Goal: Task Accomplishment & Management: Manage account settings

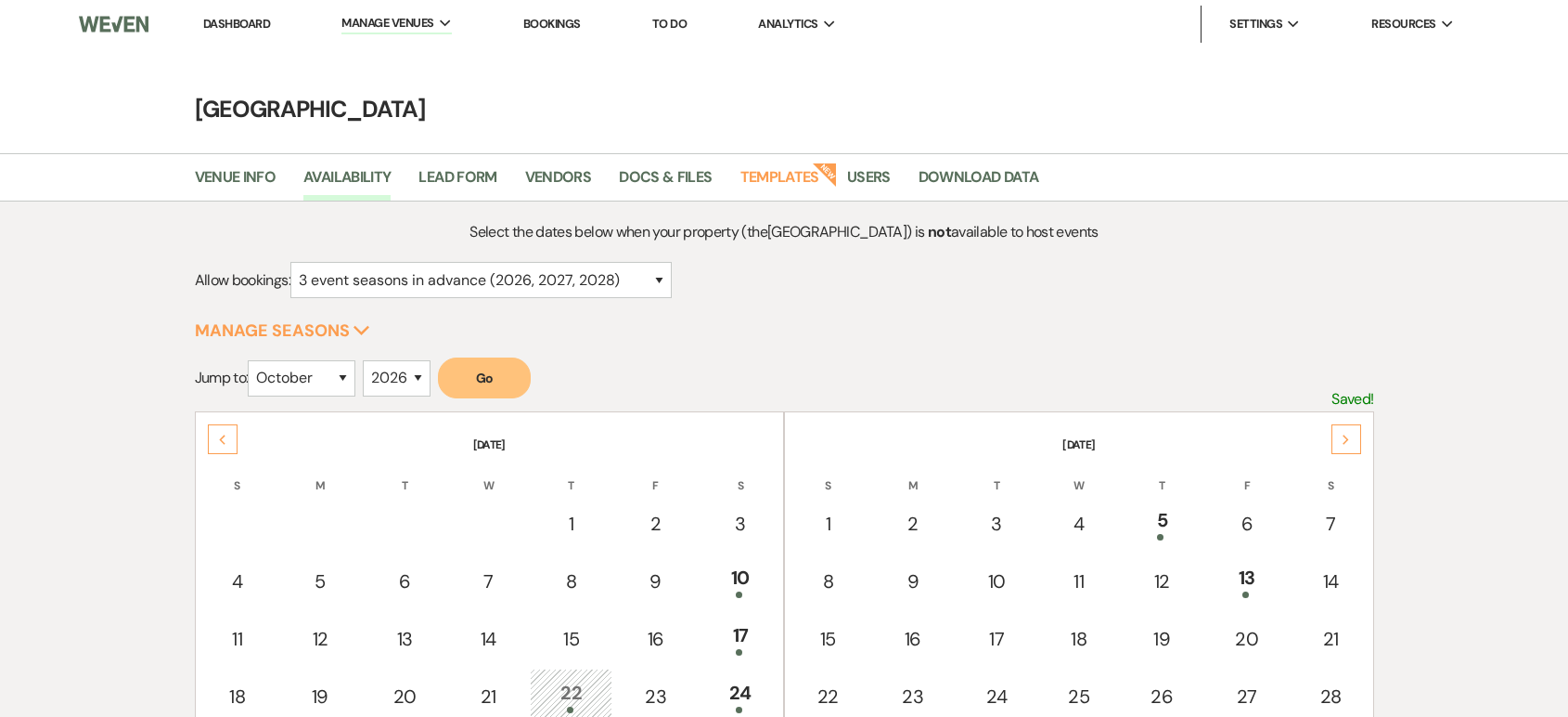
select select "3"
select select "10"
select select "2026"
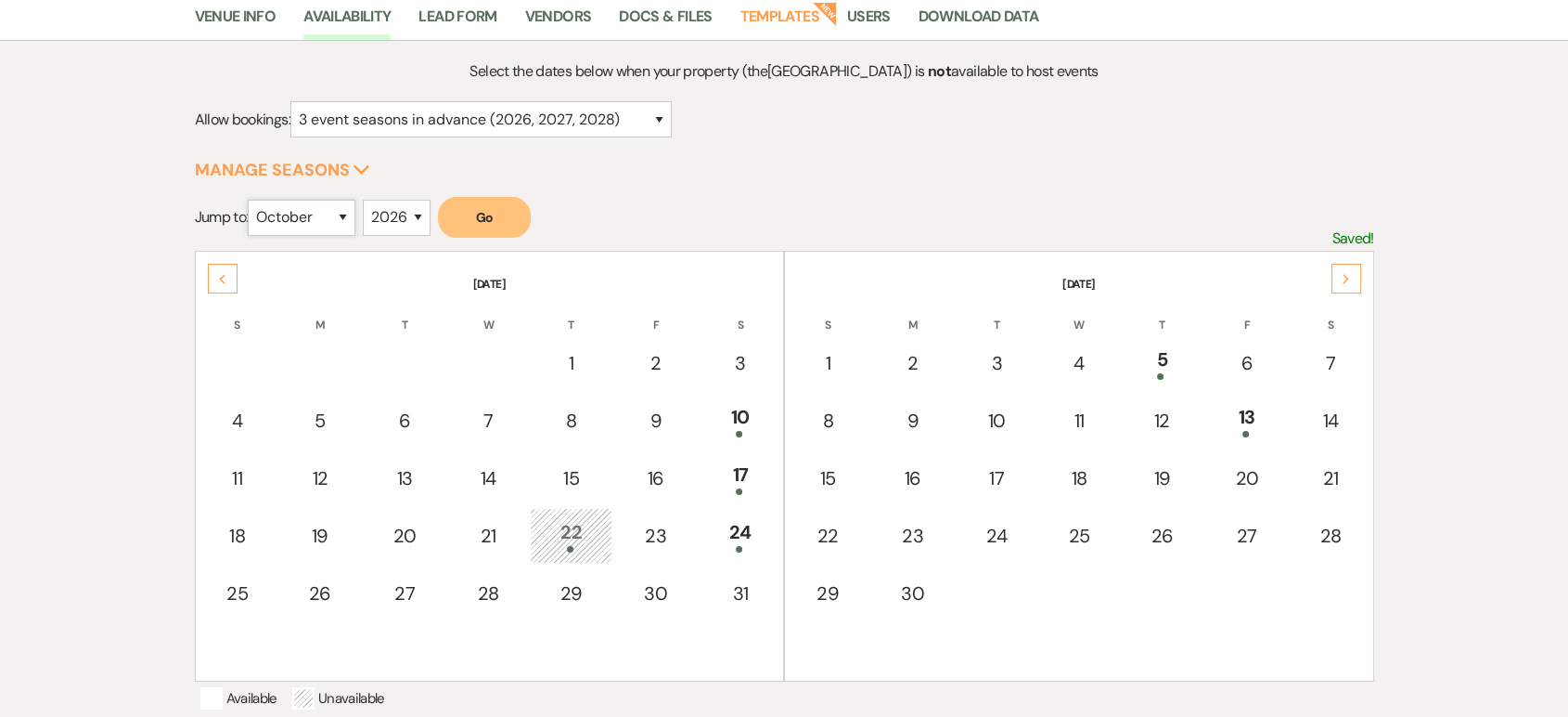
click at [313, 219] on select "January February March April May June July August September October November De…" at bounding box center [301, 217] width 108 height 36
select select "3"
click at [252, 199] on select "January February March April May June July August September October November De…" at bounding box center [301, 217] width 108 height 36
click at [469, 207] on button "Go" at bounding box center [484, 218] width 93 height 41
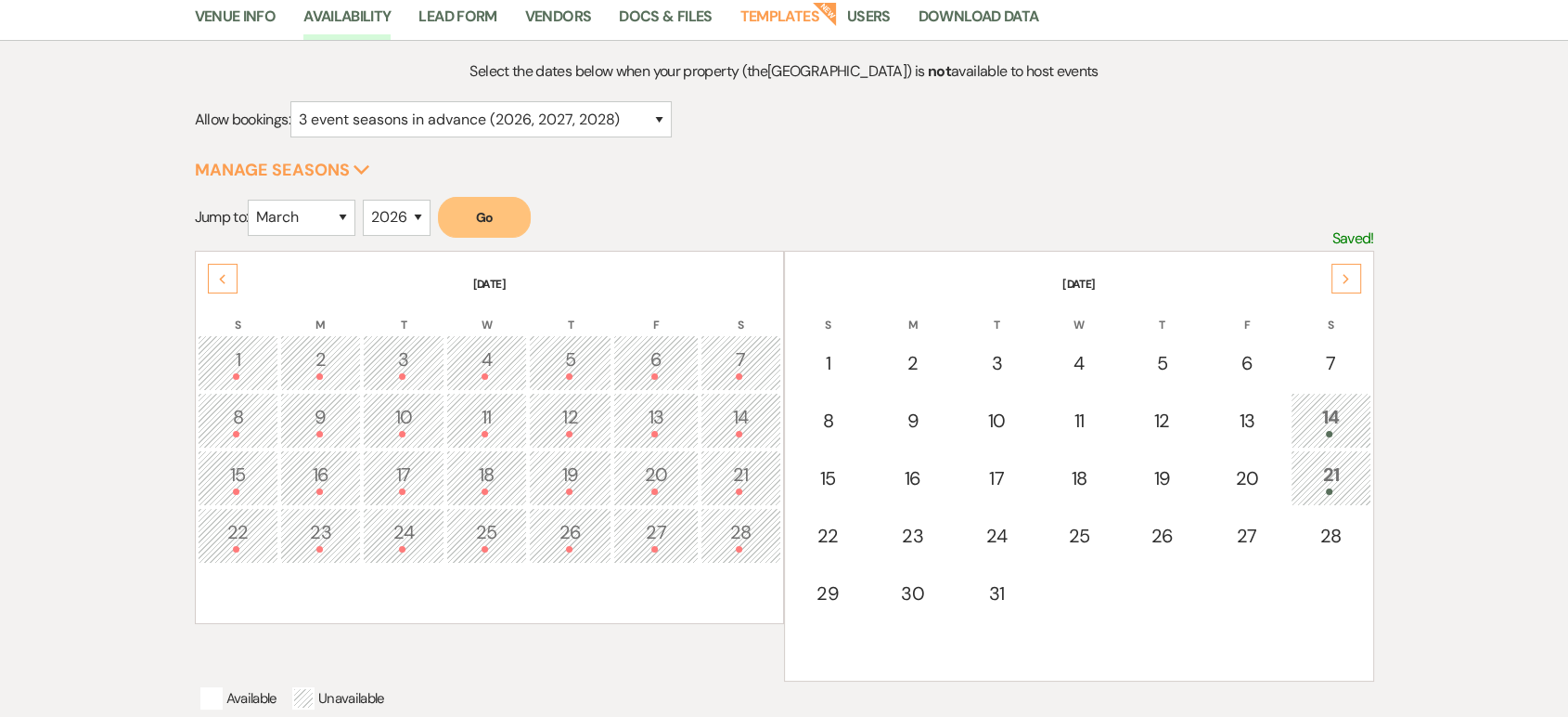
click at [1356, 280] on div "Next" at bounding box center [1346, 278] width 30 height 30
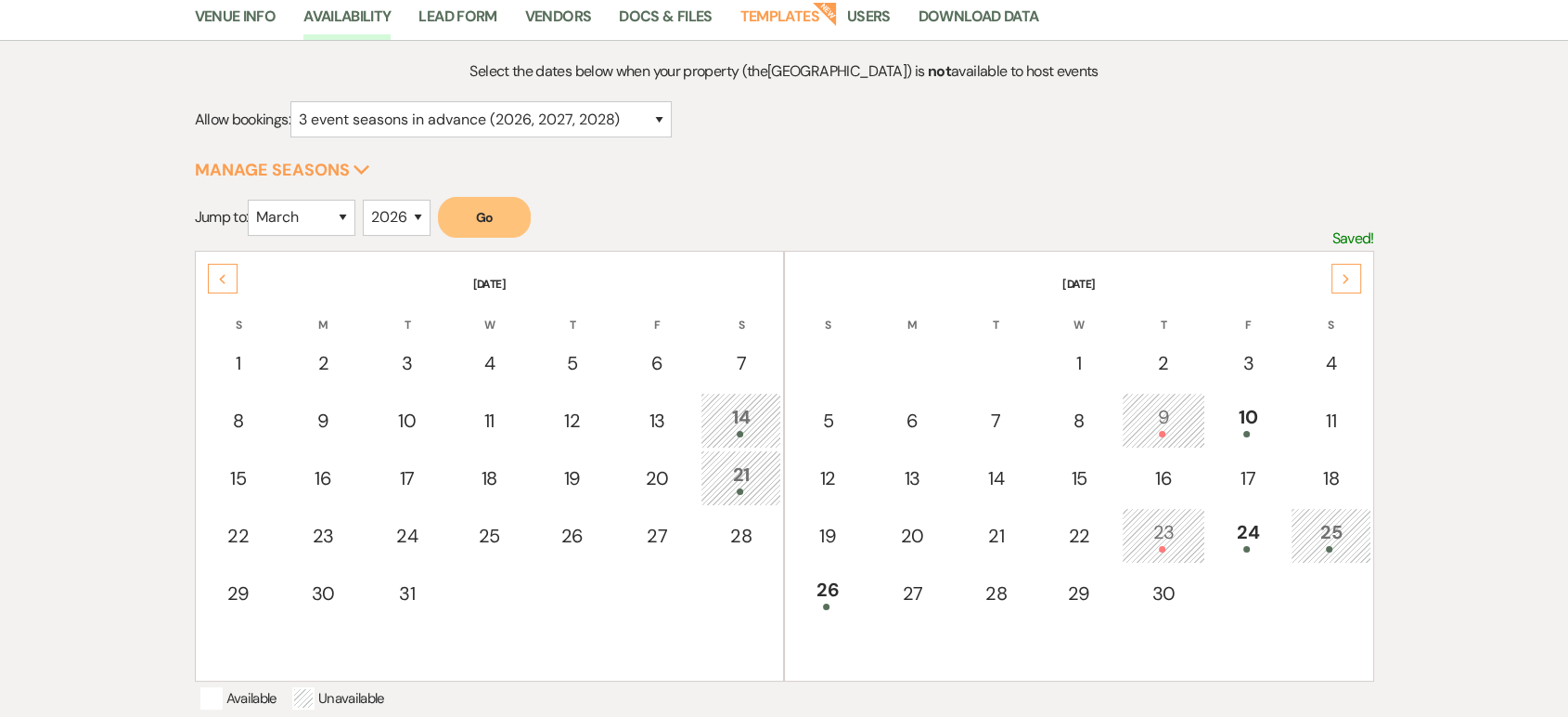
click at [1350, 270] on div "Next" at bounding box center [1346, 278] width 30 height 30
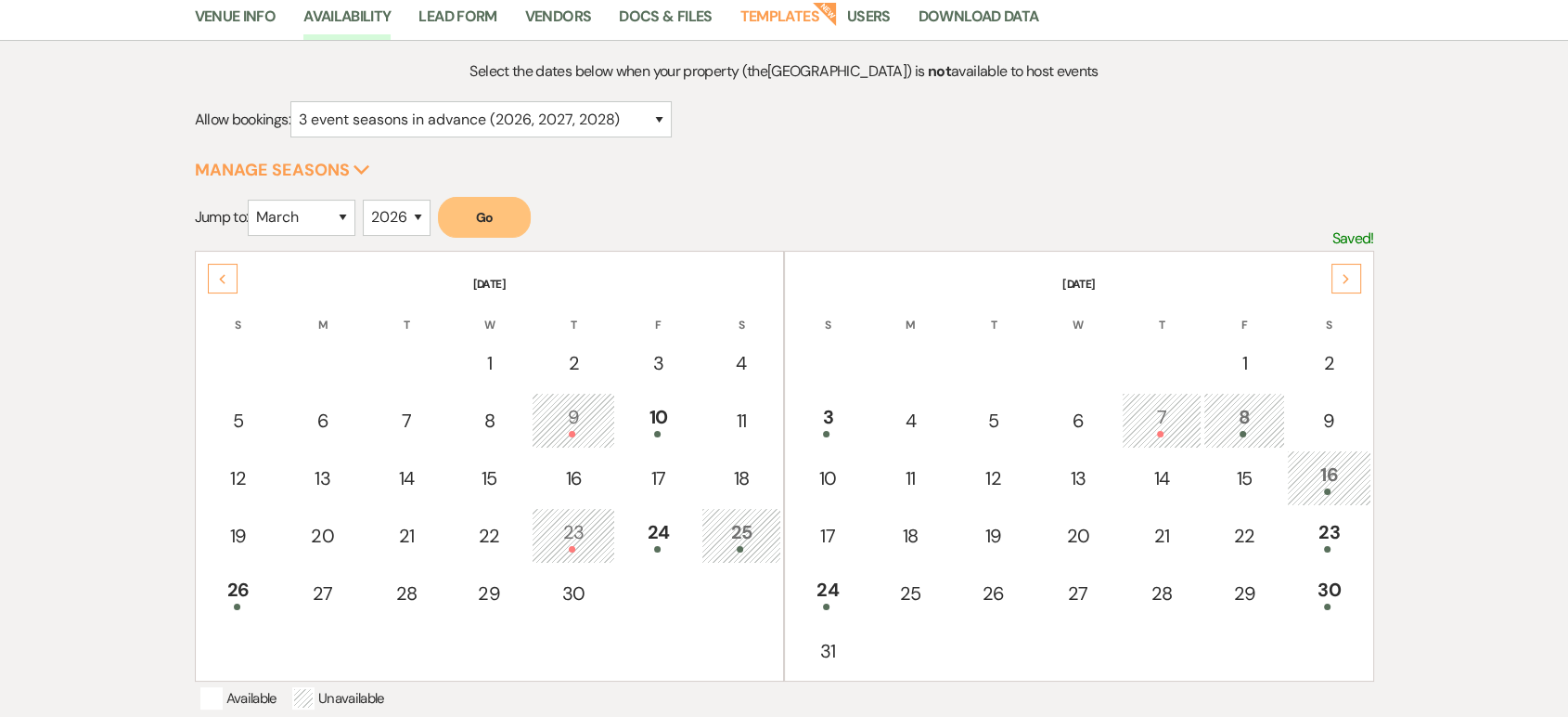
click at [1350, 270] on div "Next" at bounding box center [1346, 278] width 30 height 30
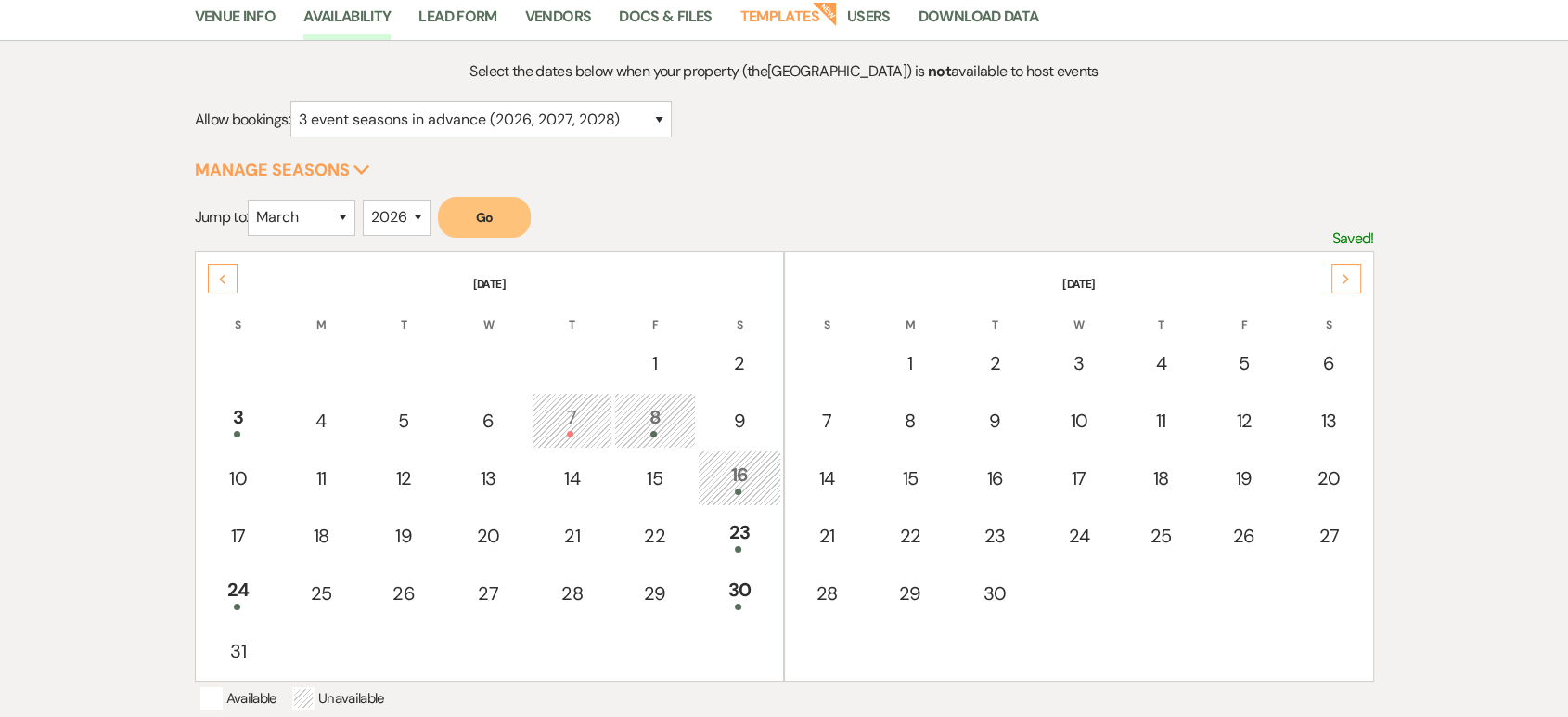
click at [1350, 270] on div "Next" at bounding box center [1346, 278] width 30 height 30
